Goal: Information Seeking & Learning: Check status

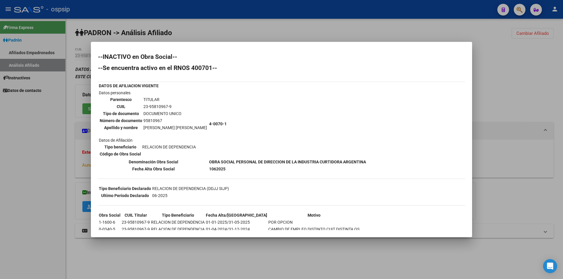
click at [56, 43] on div at bounding box center [281, 139] width 563 height 279
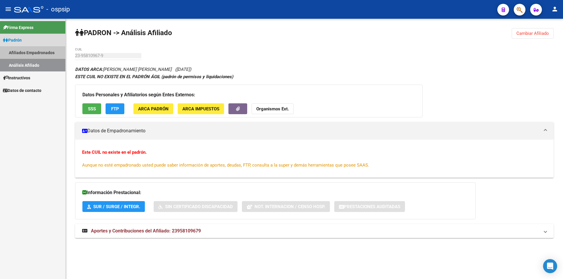
click at [41, 56] on link "Afiliados Empadronados" at bounding box center [32, 52] width 65 height 13
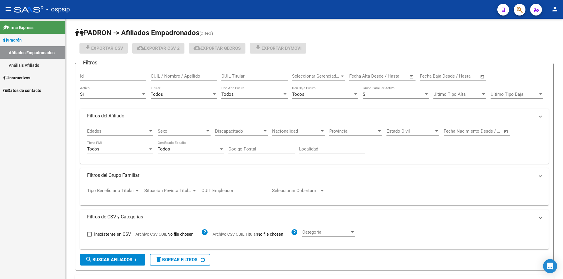
click at [33, 65] on link "Análisis Afiliado" at bounding box center [32, 65] width 65 height 13
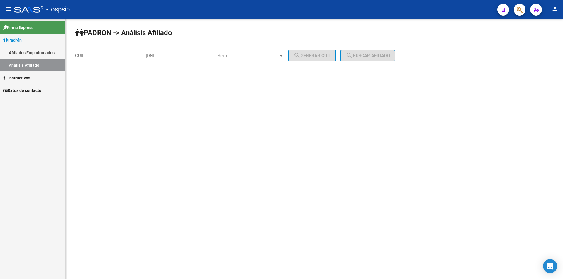
click at [99, 57] on input "CUIL" at bounding box center [108, 55] width 66 height 5
paste input "20-33060145-1"
type input "20-33060145-1"
click at [391, 52] on button "search Buscar afiliado" at bounding box center [367, 56] width 55 height 12
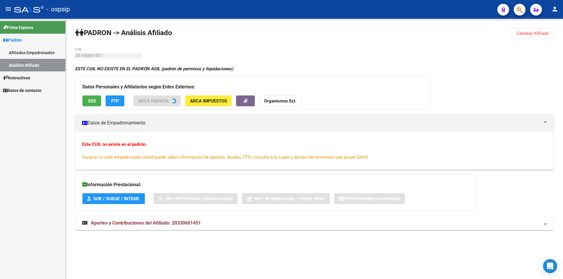
click at [96, 102] on span "SSS" at bounding box center [92, 101] width 8 height 5
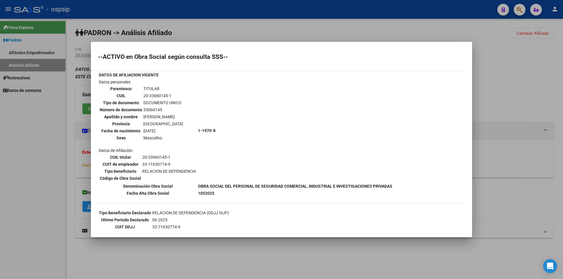
click at [185, 32] on div at bounding box center [281, 139] width 563 height 279
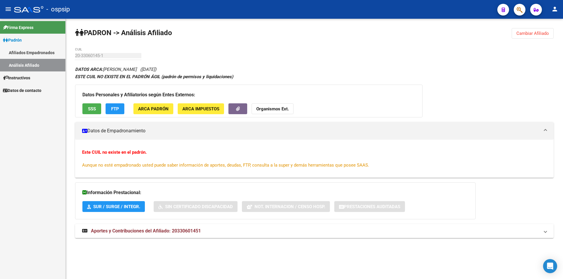
click at [88, 105] on button "SSS" at bounding box center [91, 109] width 19 height 11
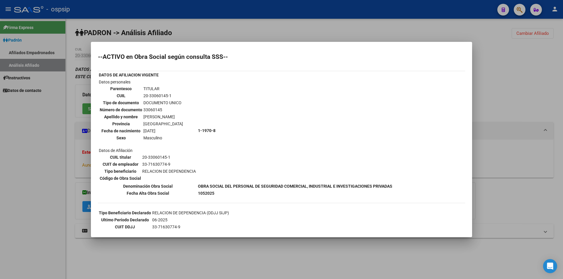
drag, startPoint x: 353, startPoint y: 19, endPoint x: 314, endPoint y: 21, distance: 38.5
click at [350, 19] on div at bounding box center [281, 139] width 563 height 279
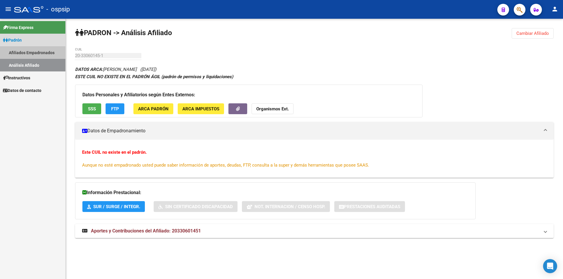
click at [29, 50] on link "Afiliados Empadronados" at bounding box center [32, 52] width 65 height 13
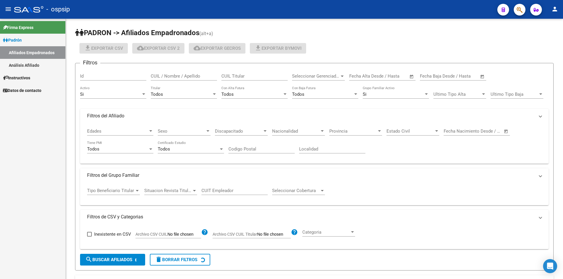
click at [31, 65] on link "Análisis Afiliado" at bounding box center [32, 65] width 65 height 13
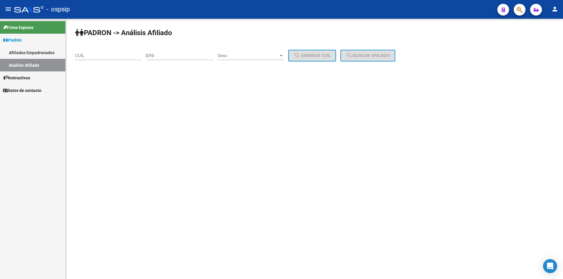
click at [90, 58] on div "CUIL" at bounding box center [108, 54] width 66 height 13
drag, startPoint x: 90, startPoint y: 58, endPoint x: 79, endPoint y: 55, distance: 11.7
click at [79, 55] on input "CUIL" at bounding box center [108, 55] width 66 height 5
paste input "27-40941724-3"
type input "27-40941724-3"
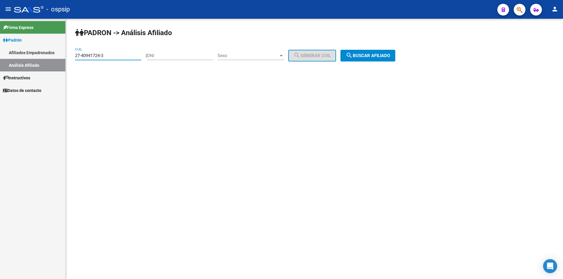
click at [353, 58] on mat-icon "search" at bounding box center [349, 55] width 7 height 7
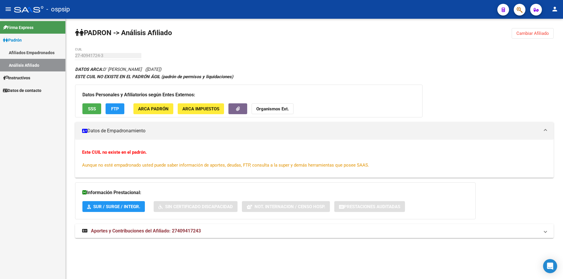
click at [91, 101] on div "Datos Personales y Afiliatorios según Entes Externos: SSS FTP ARCA Padrón ARCA …" at bounding box center [249, 101] width 348 height 33
click at [91, 108] on span "SSS" at bounding box center [92, 108] width 8 height 5
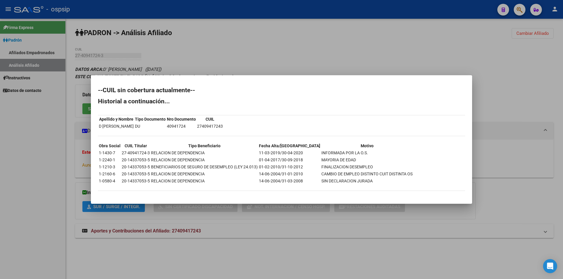
click at [188, 61] on div at bounding box center [281, 139] width 563 height 279
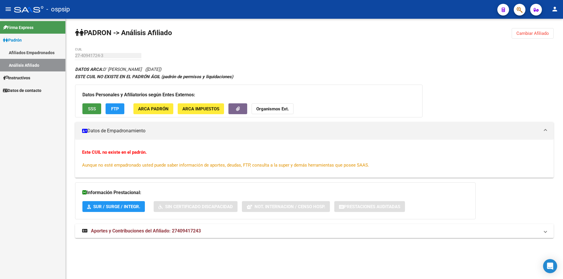
click at [93, 107] on span "SSS" at bounding box center [92, 108] width 8 height 5
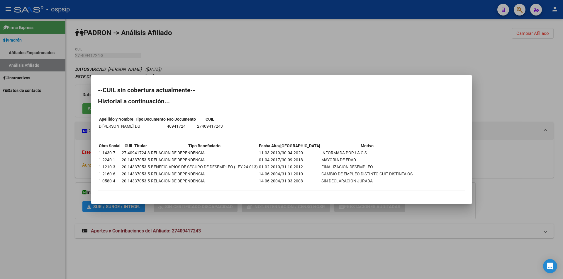
drag, startPoint x: 257, startPoint y: 37, endPoint x: 250, endPoint y: 10, distance: 27.6
click at [257, 35] on div at bounding box center [281, 139] width 563 height 279
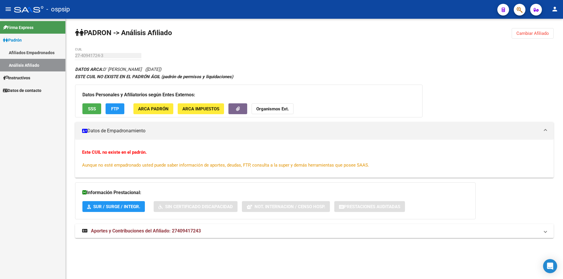
click at [28, 51] on link "Afiliados Empadronados" at bounding box center [32, 52] width 65 height 13
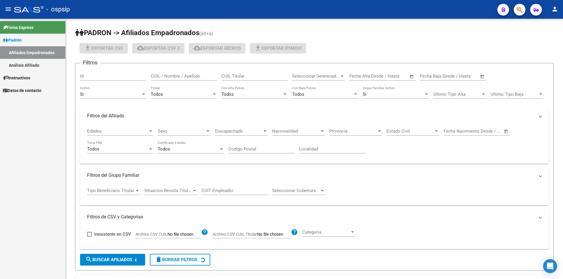
click at [28, 62] on link "Análisis Afiliado" at bounding box center [32, 65] width 65 height 13
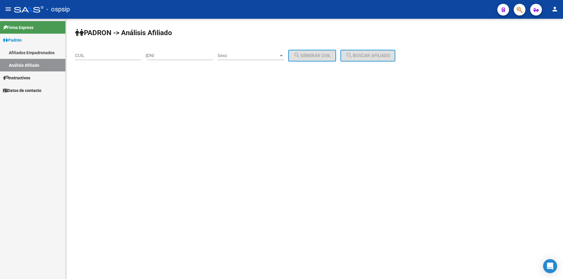
click at [99, 57] on div "CUIL" at bounding box center [108, 54] width 66 height 13
paste input "20-41180583-3"
type input "20-41180583-3"
click at [383, 57] on span "search Buscar afiliado" at bounding box center [368, 55] width 44 height 5
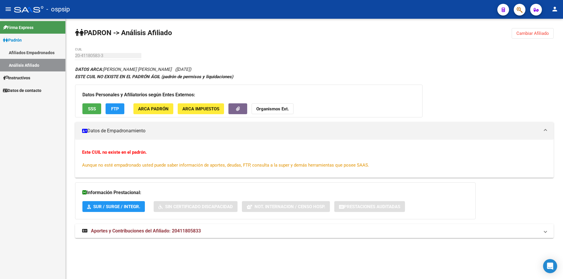
click at [94, 106] on span "SSS" at bounding box center [92, 108] width 8 height 5
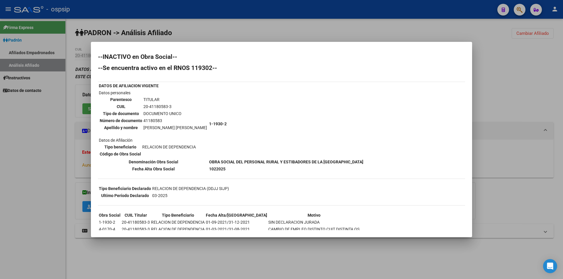
click at [38, 51] on div at bounding box center [281, 139] width 563 height 279
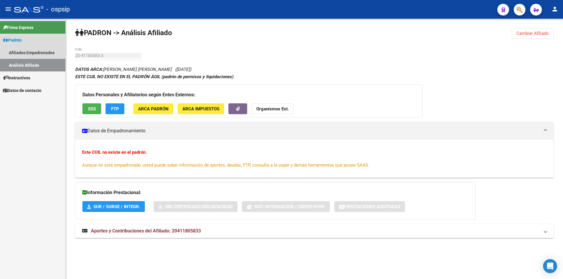
click at [33, 62] on link "Análisis Afiliado" at bounding box center [32, 65] width 65 height 13
click at [35, 53] on link "Afiliados Empadronados" at bounding box center [32, 52] width 65 height 13
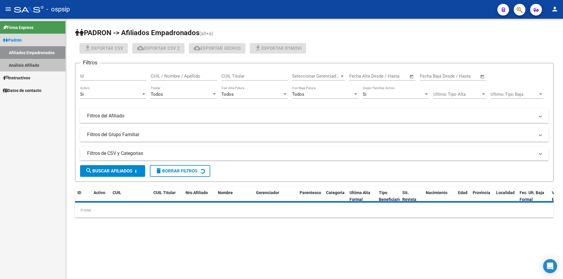
click at [44, 66] on link "Análisis Afiliado" at bounding box center [32, 65] width 65 height 13
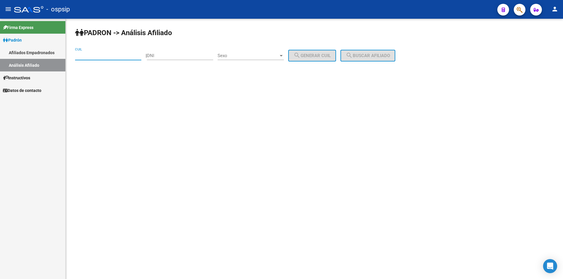
click at [94, 56] on input "CUIL" at bounding box center [108, 55] width 66 height 5
click at [181, 57] on input "DNI" at bounding box center [180, 55] width 66 height 5
paste input "47039508"
type input "47039508"
click at [249, 57] on span "Sexo" at bounding box center [248, 55] width 61 height 5
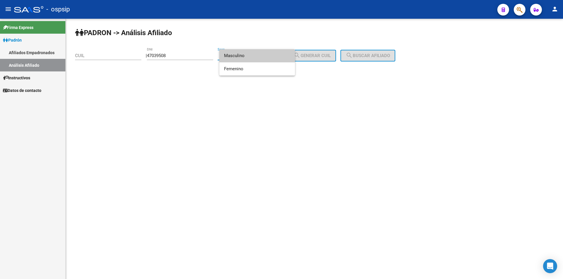
click at [241, 57] on span "Masculino" at bounding box center [257, 55] width 66 height 13
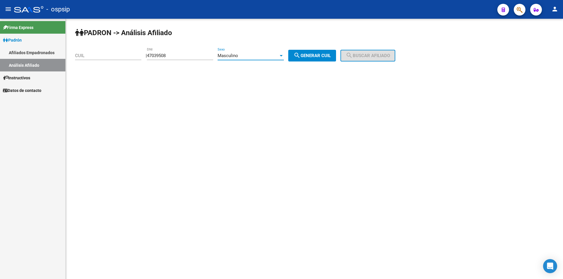
click at [321, 56] on span "search Generar CUIL" at bounding box center [312, 55] width 37 height 5
type input "20-47039508-8"
click at [369, 55] on span "search Buscar afiliado" at bounding box center [368, 55] width 44 height 5
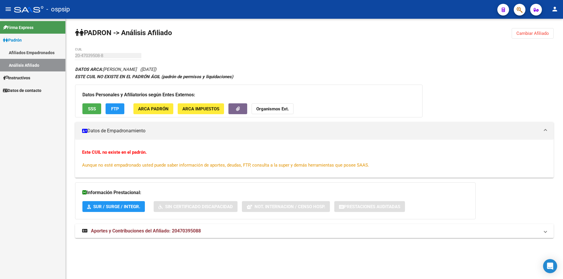
click at [95, 106] on button "SSS" at bounding box center [91, 109] width 19 height 11
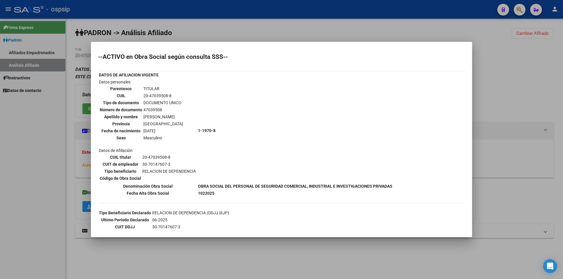
click at [114, 11] on div at bounding box center [281, 139] width 563 height 279
